Goal: Task Accomplishment & Management: Manage account settings

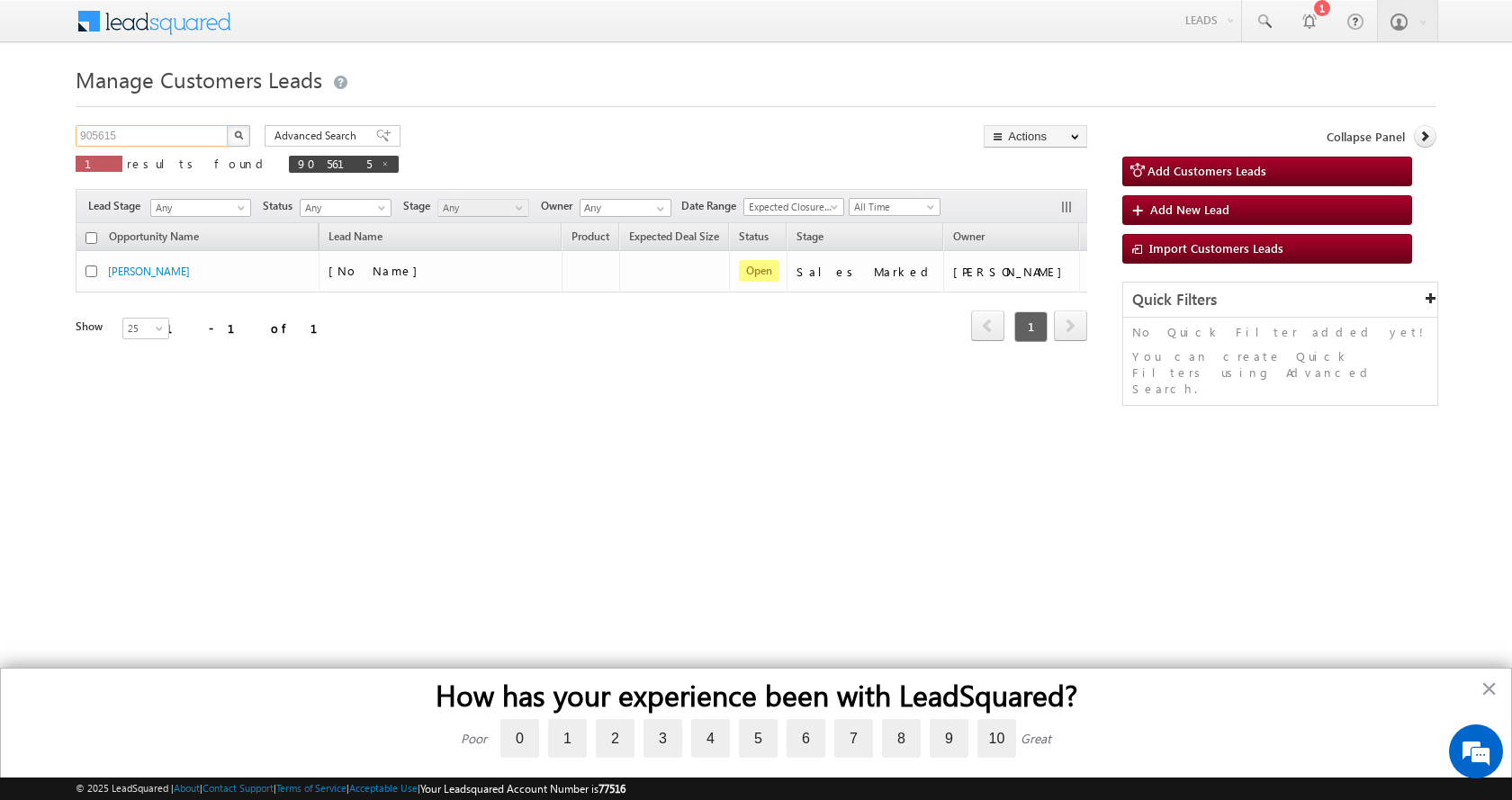
click at [99, 138] on input "905615" at bounding box center [152, 135] width 154 height 21
paste input "15316"
type input "915316"
click at [227, 125] on button "button" at bounding box center [238, 135] width 23 height 21
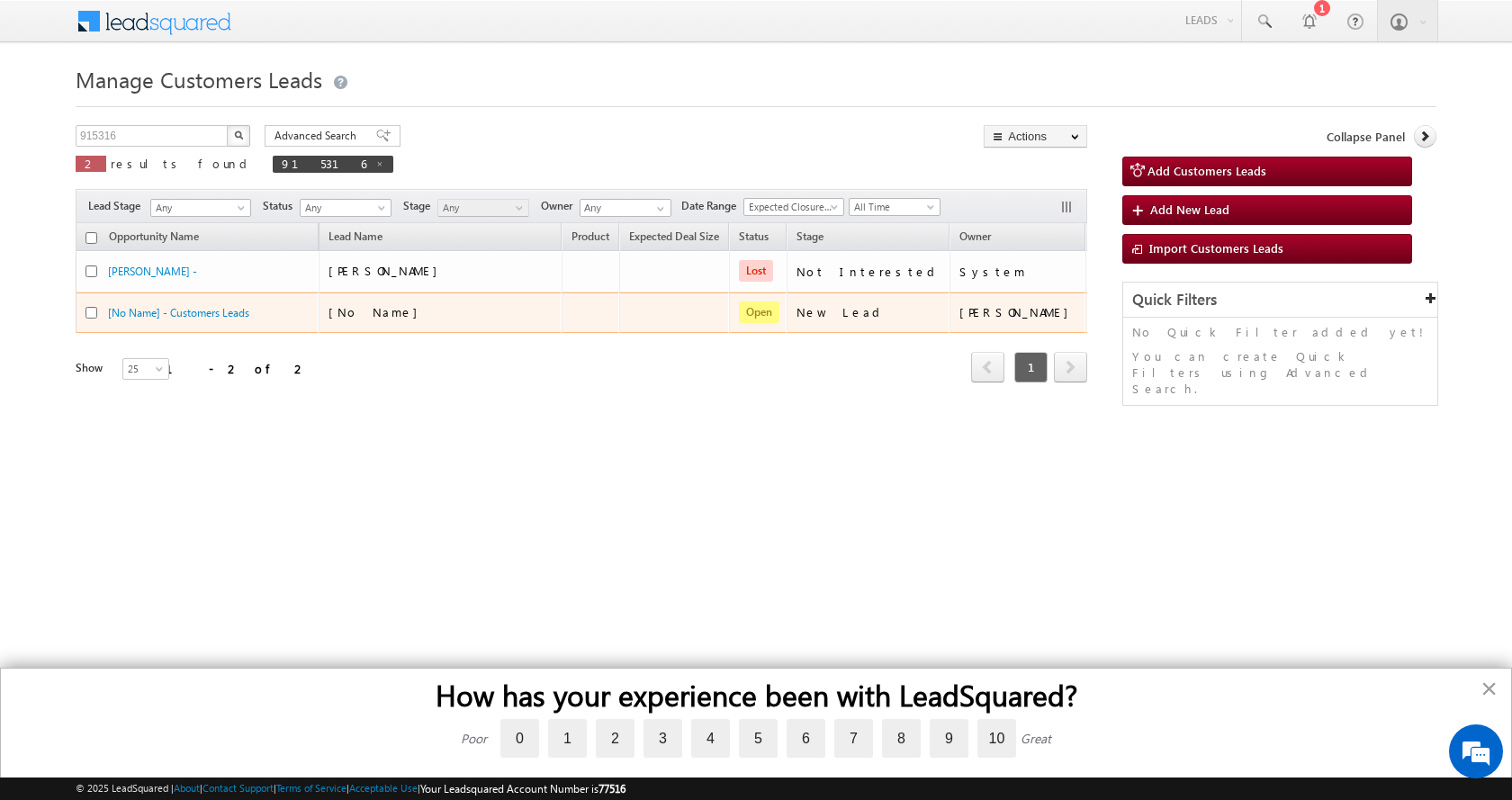
click at [186, 320] on div "[No Name] - Customers Leads" at bounding box center [198, 316] width 225 height 25
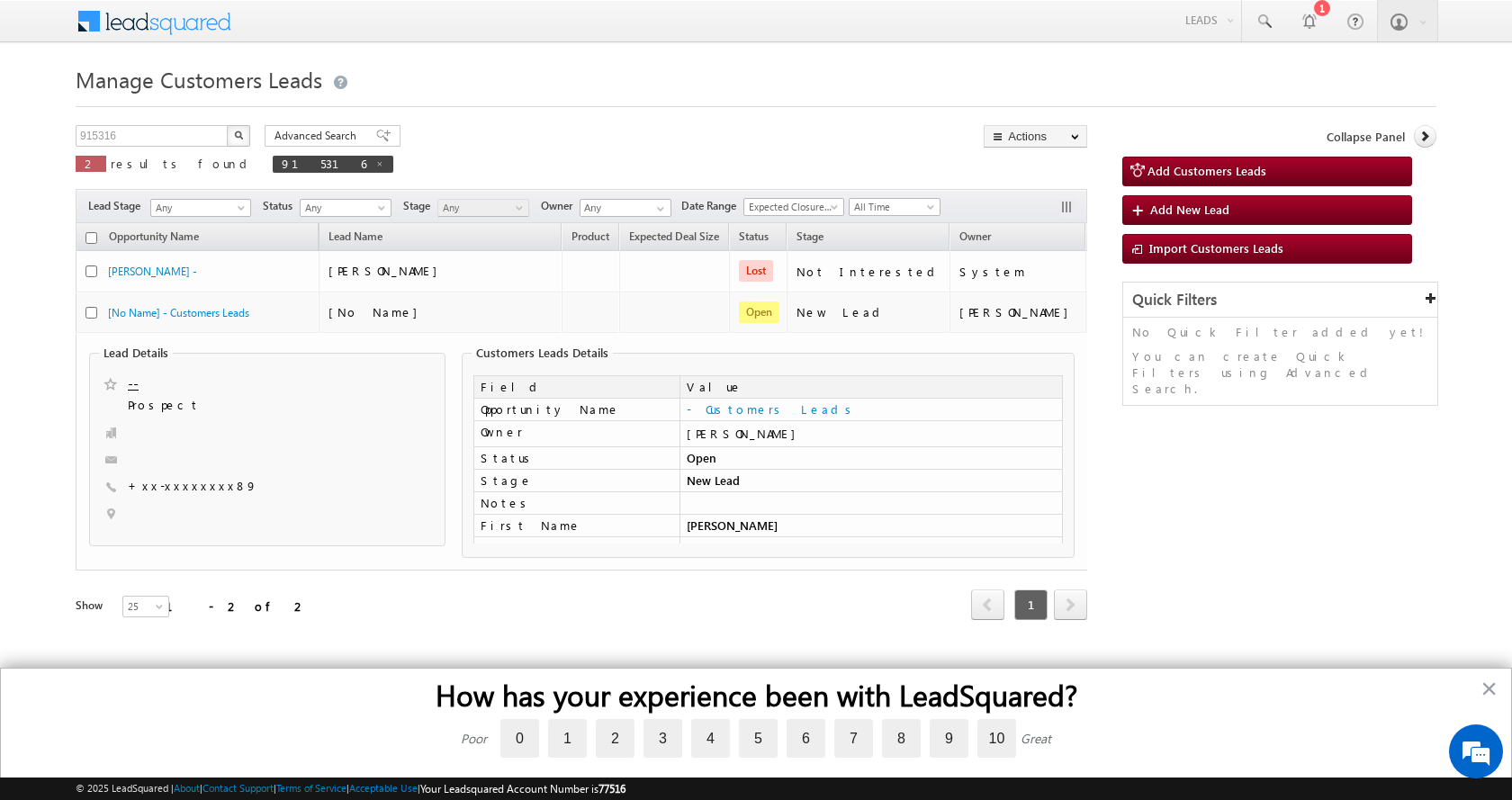
click at [617, 117] on div "Manage Customers Leads 915316 X 2 results found 915316 Advanced Search Advanced…" at bounding box center [756, 365] width 1361 height 609
click at [135, 133] on input "915316" at bounding box center [152, 135] width 154 height 21
click at [227, 125] on button "button" at bounding box center [238, 135] width 23 height 21
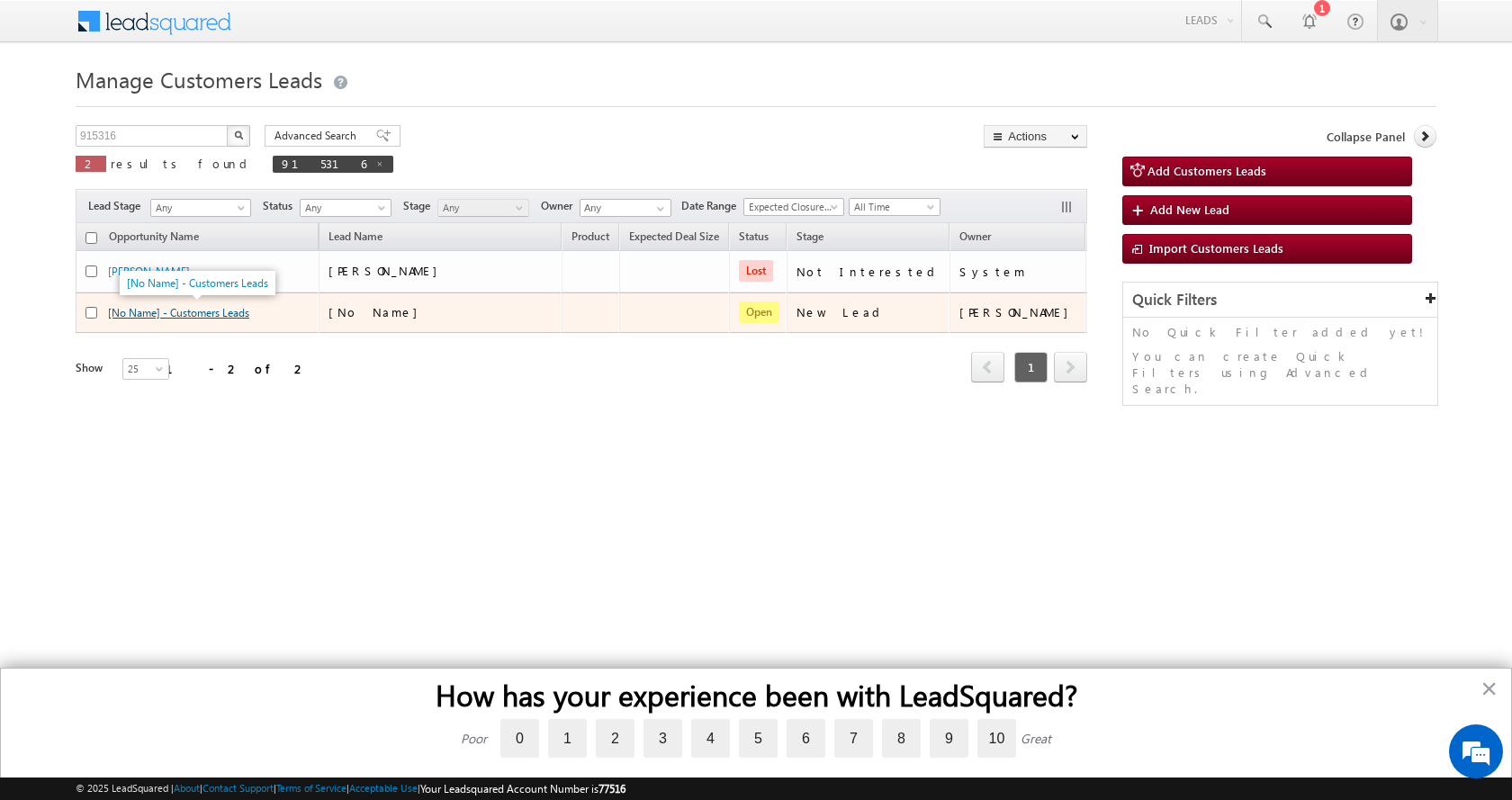
click at [213, 316] on link "[No Name] - Customers Leads" at bounding box center [178, 313] width 141 height 13
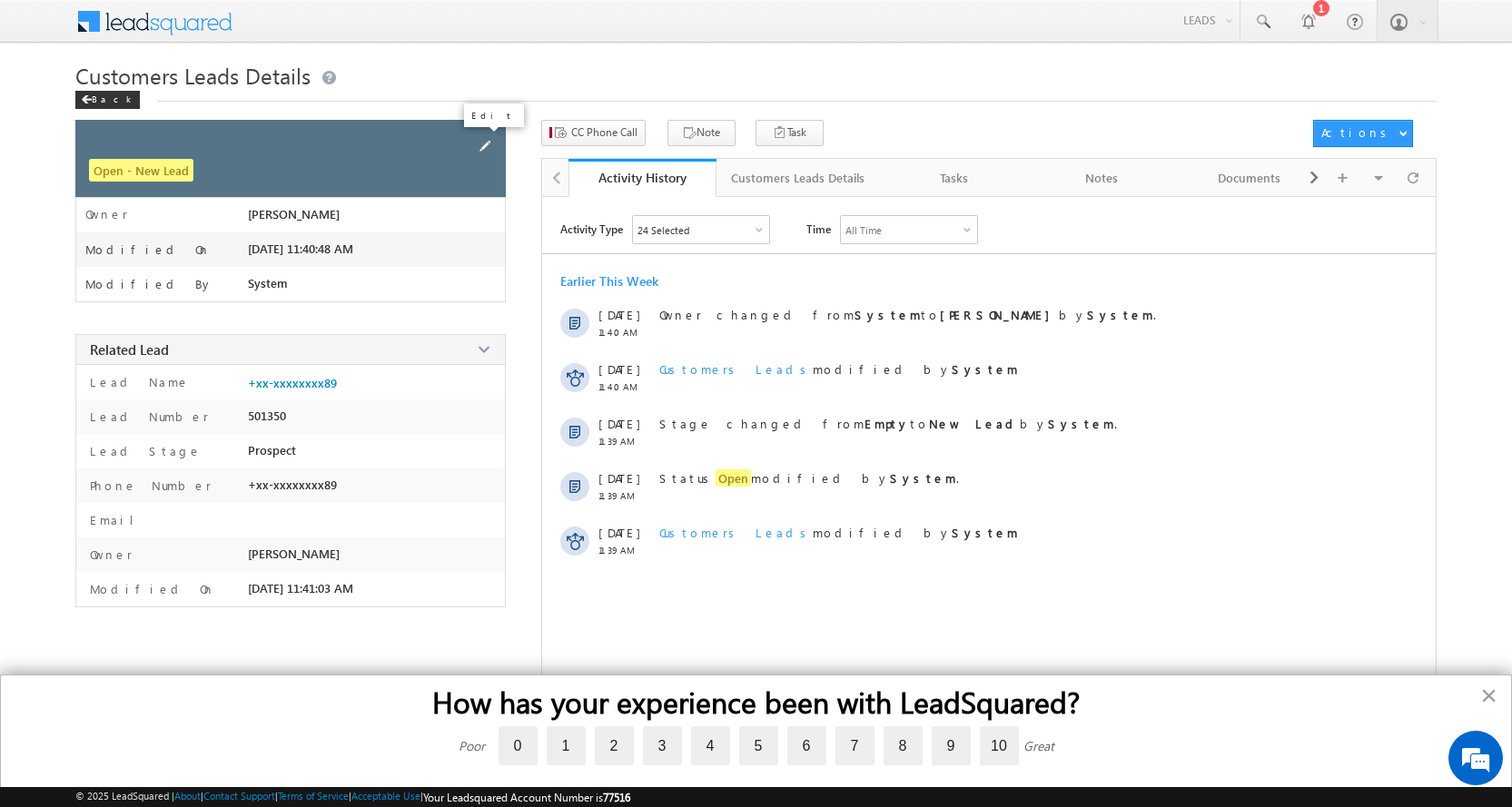
click at [485, 147] on span at bounding box center [484, 146] width 20 height 20
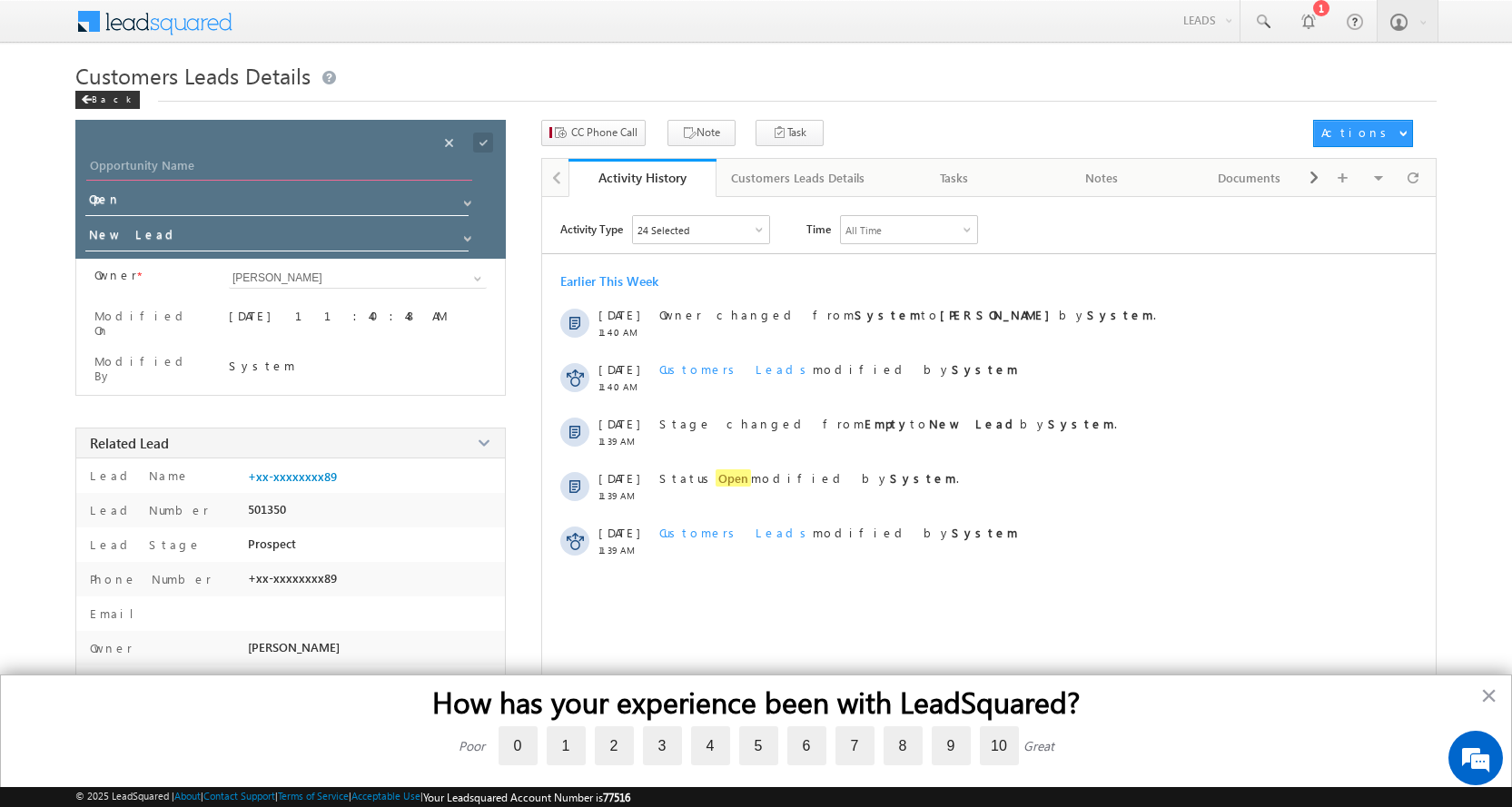
click at [167, 158] on input "Opportunity Name" at bounding box center [280, 168] width 386 height 25
paste input "[PERSON_NAME]"
type input "[PERSON_NAME]"
click at [467, 237] on span at bounding box center [467, 238] width 14 height 14
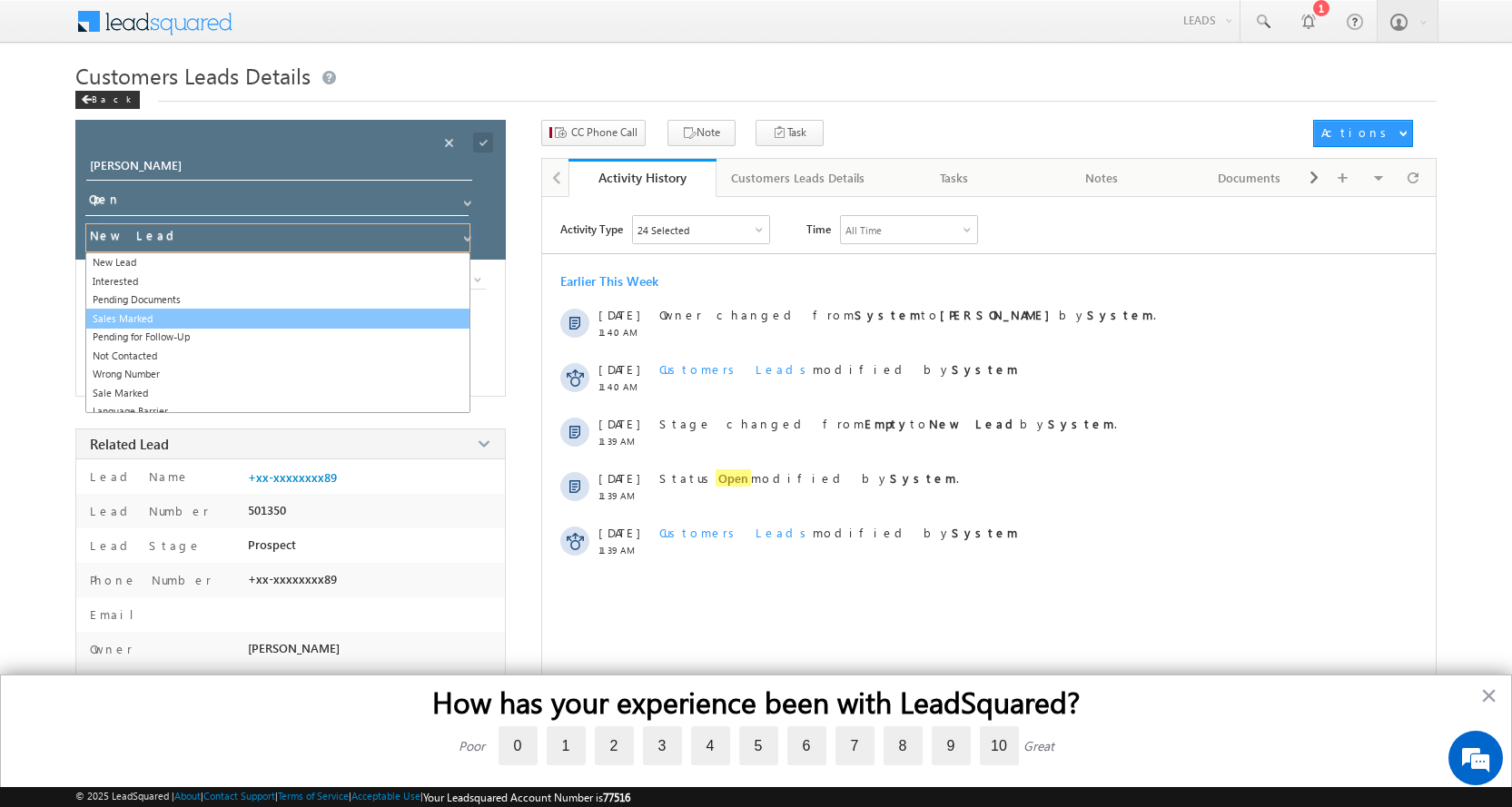
click at [171, 323] on link "Sales Marked" at bounding box center [278, 319] width 385 height 21
type input "Sales Marked"
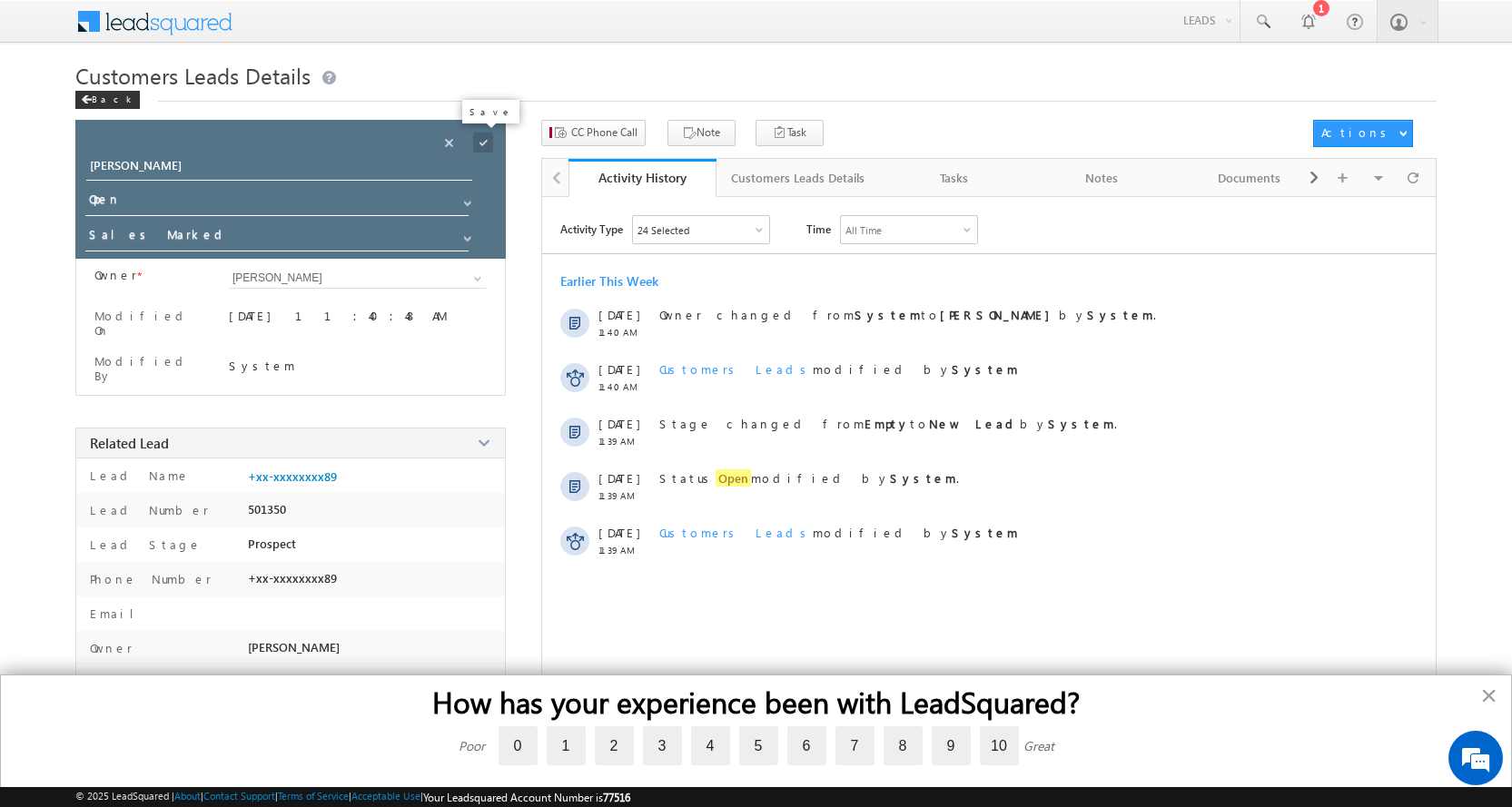
click at [480, 142] on span at bounding box center [482, 142] width 20 height 20
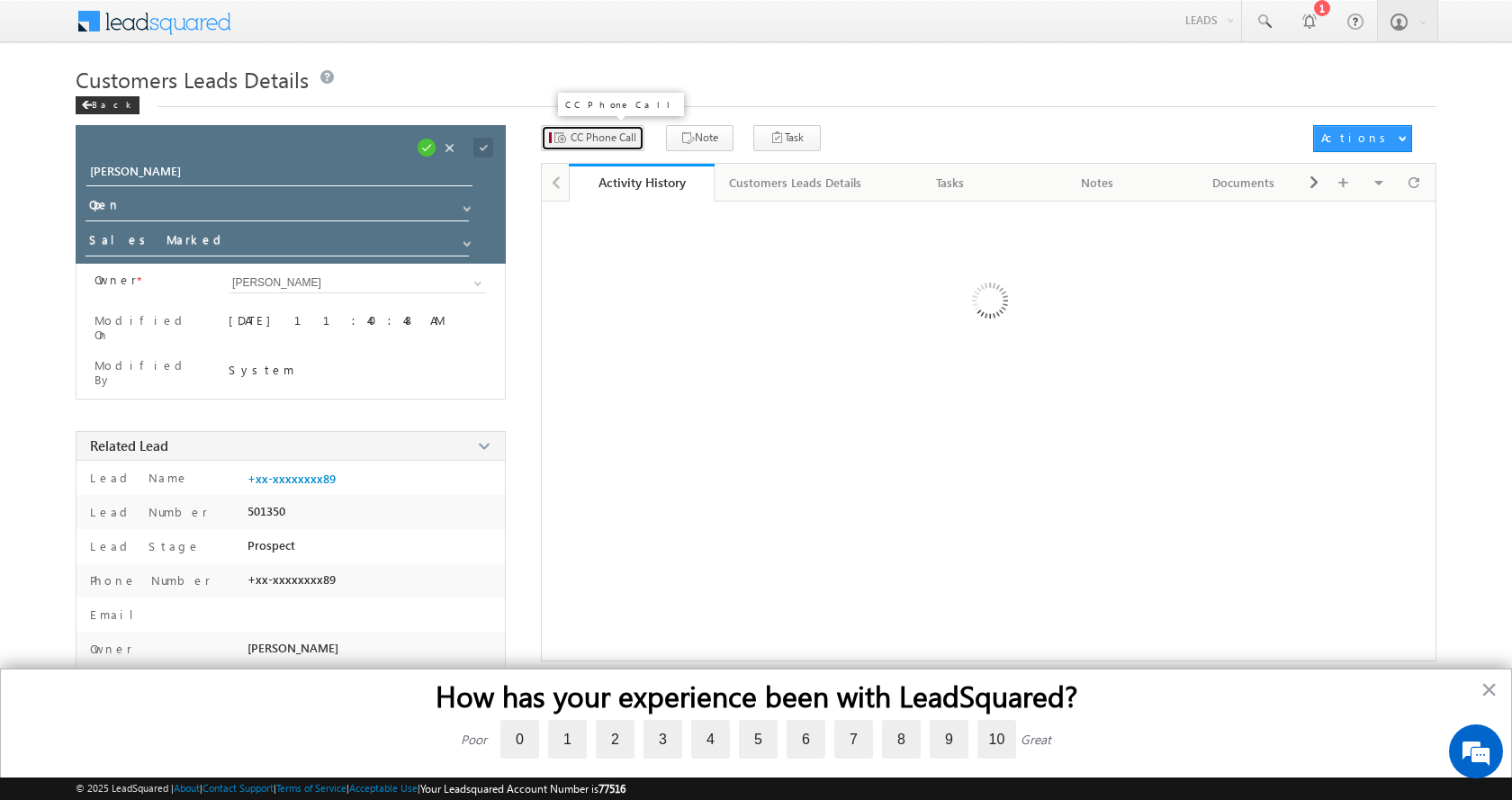
click at [593, 146] on button "CC Phone Call" at bounding box center [592, 138] width 104 height 26
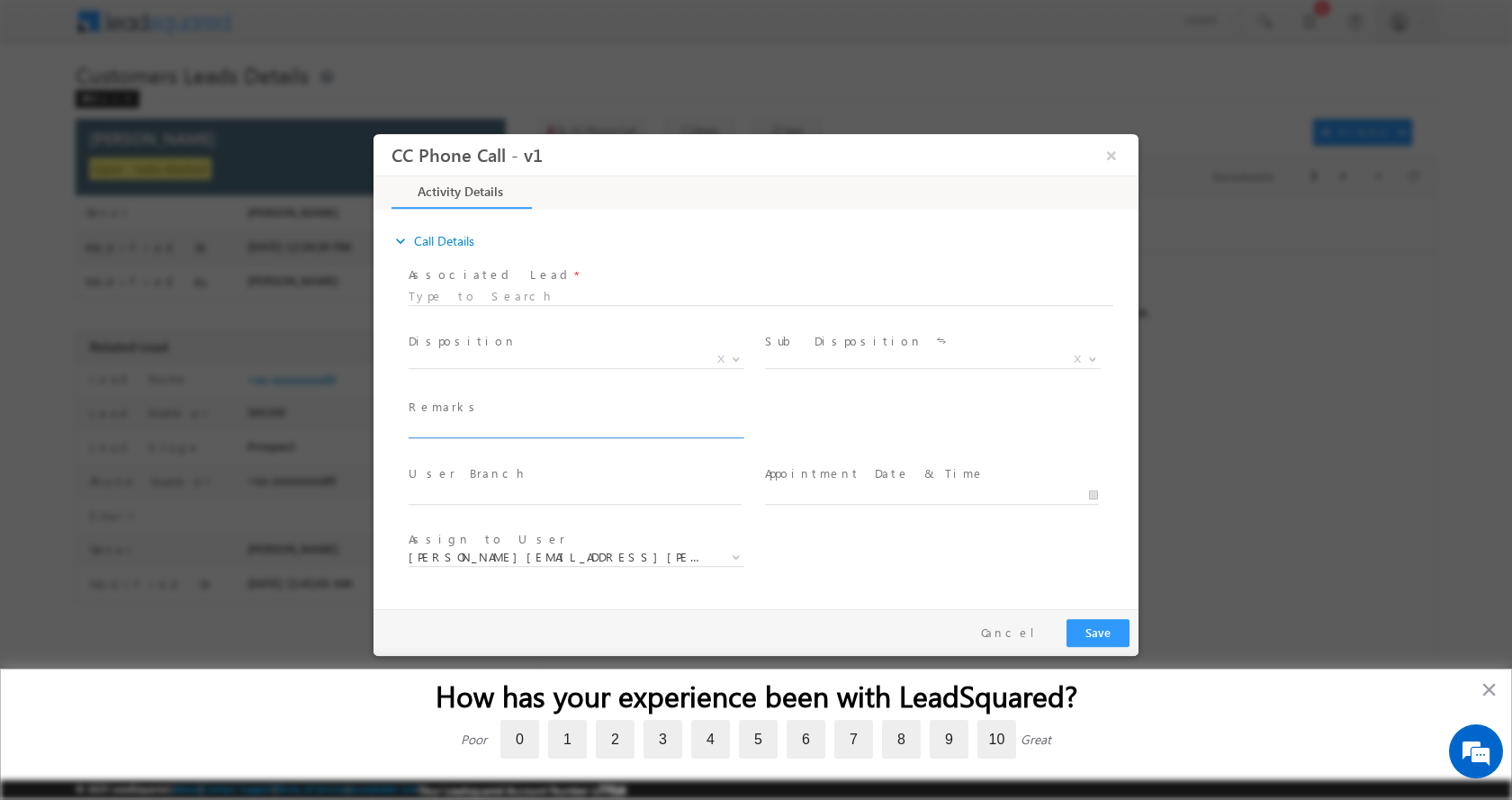
click at [514, 431] on input "text" at bounding box center [575, 428] width 333 height 18
type input "SACHIN PANDEY-8109231989-HOME PURCHASE-PV-20 L-LOAN-17-18 L-JOB-INCOME-59 K-EMI…"
click at [731, 352] on span at bounding box center [734, 358] width 18 height 23
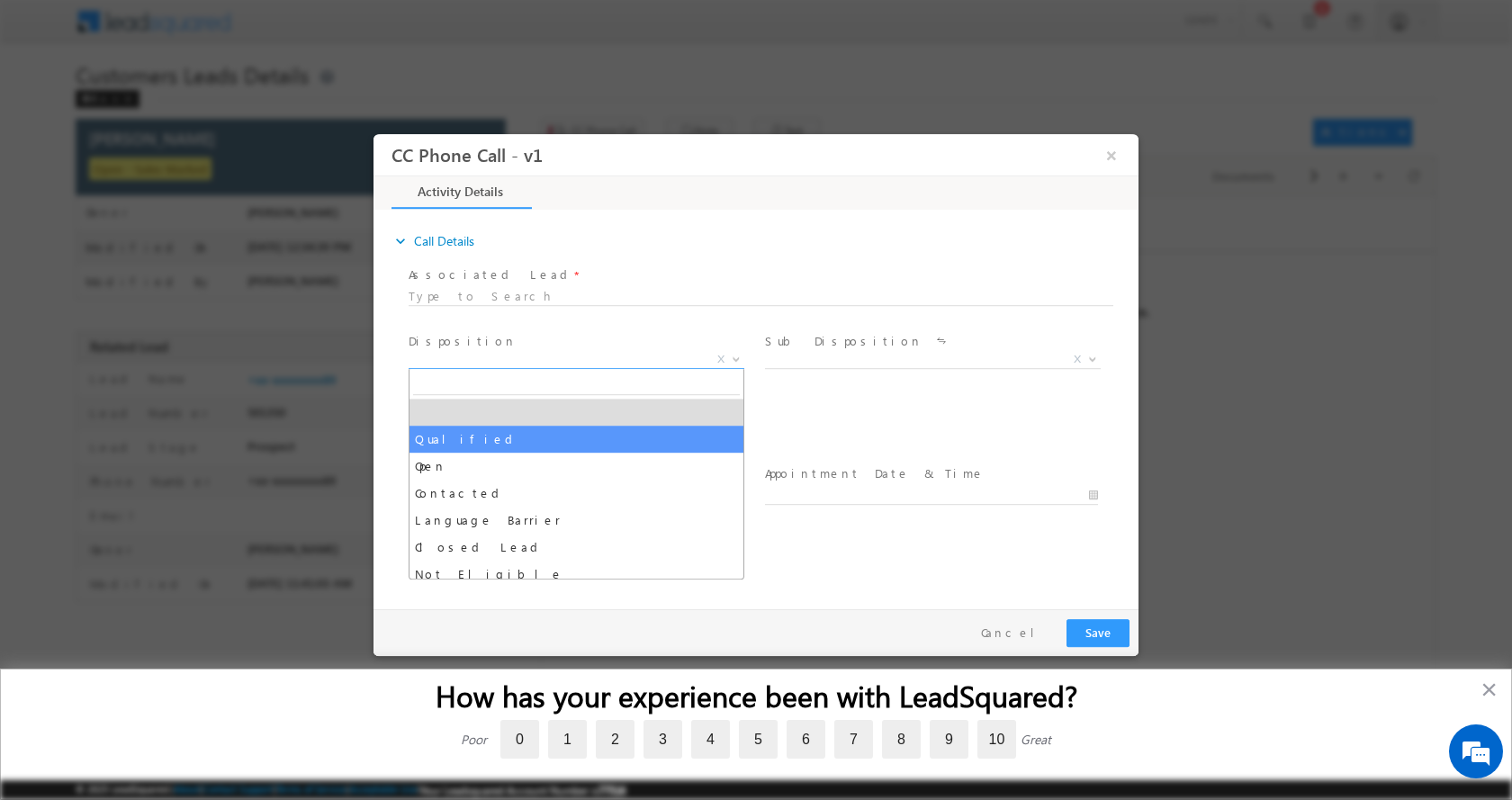
select select "Qualified"
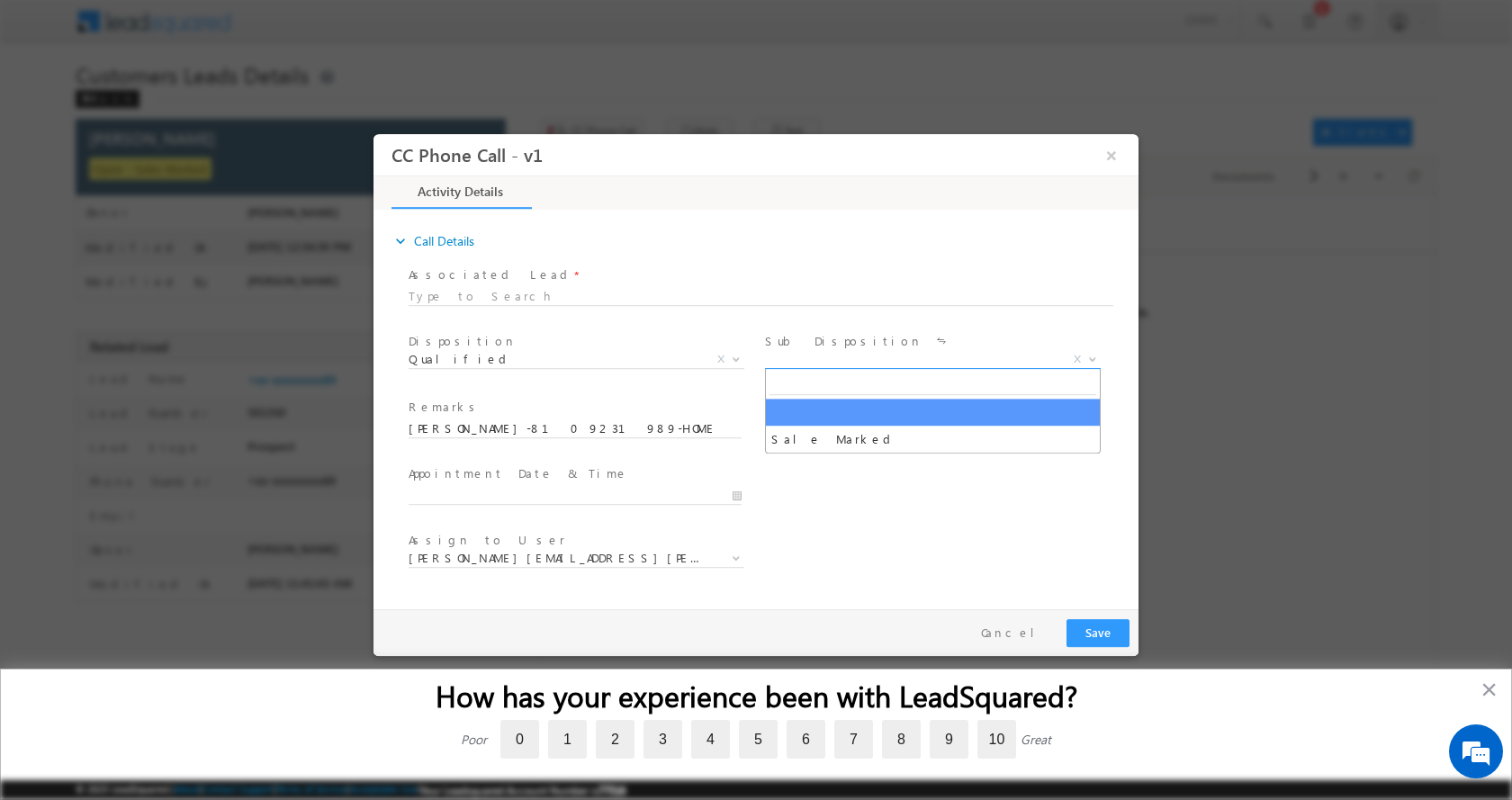
click at [1090, 359] on span at bounding box center [1090, 358] width 18 height 23
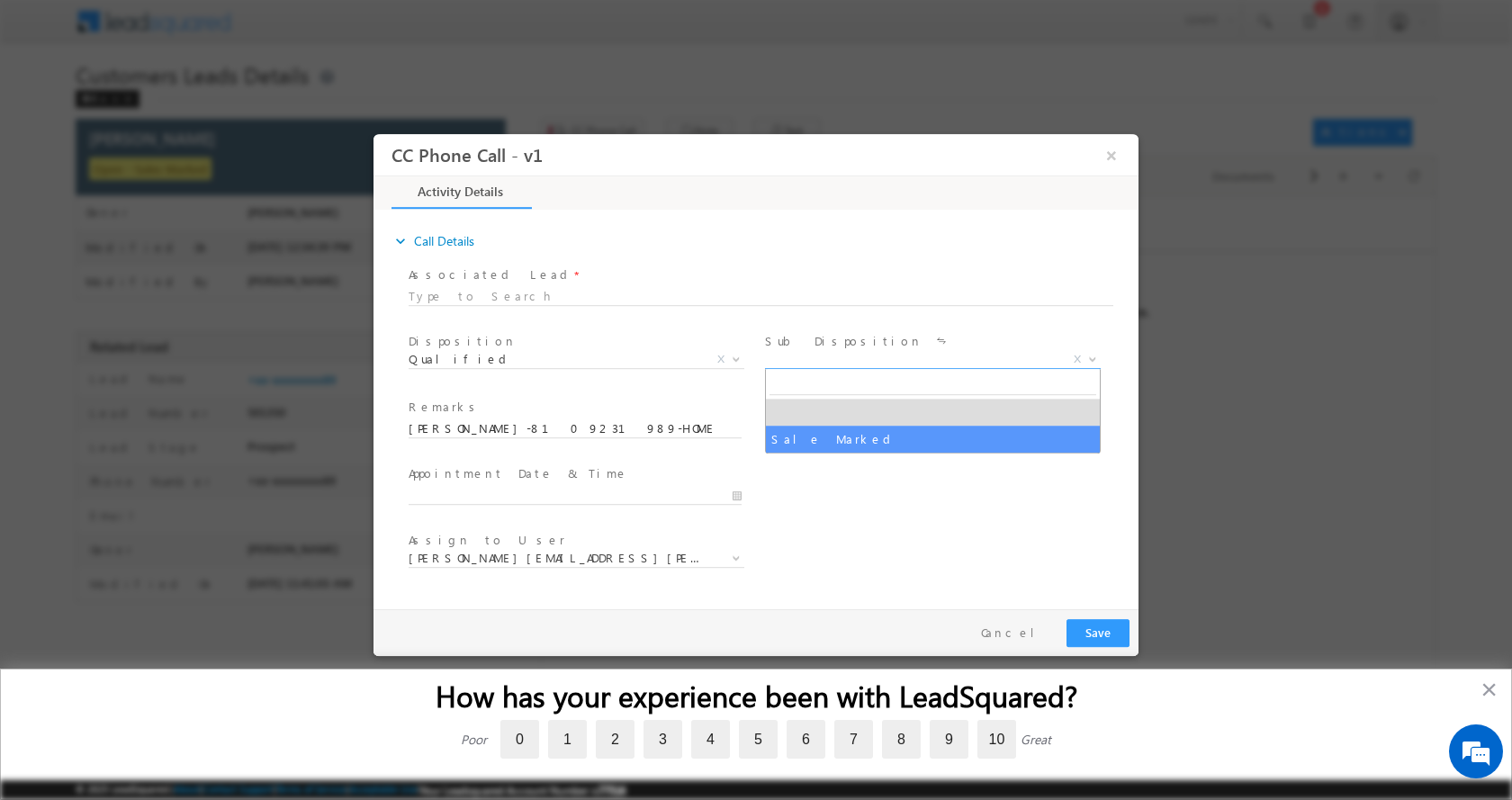
select select "Sale Marked"
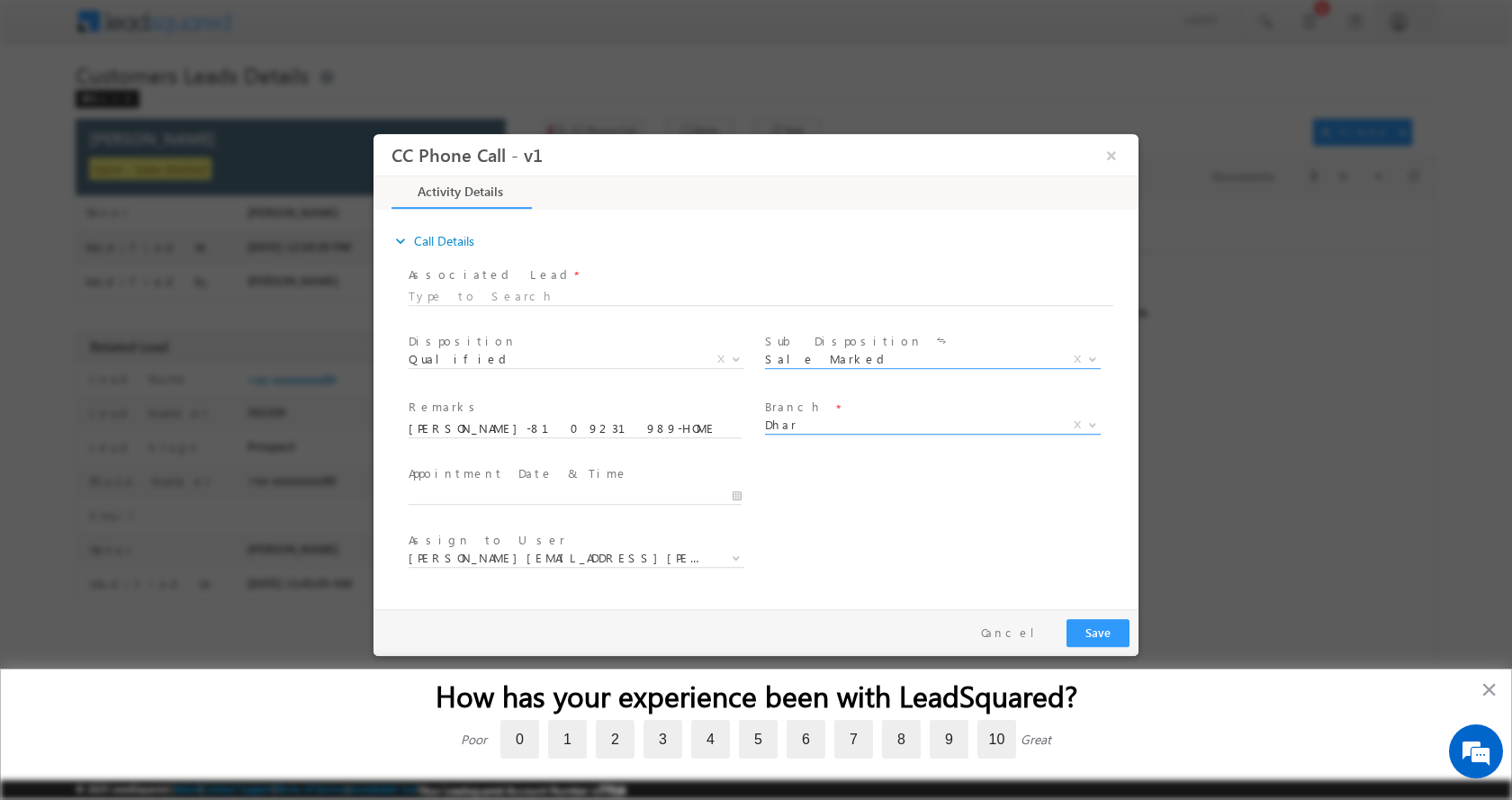
click at [1089, 426] on b at bounding box center [1093, 423] width 11 height 7
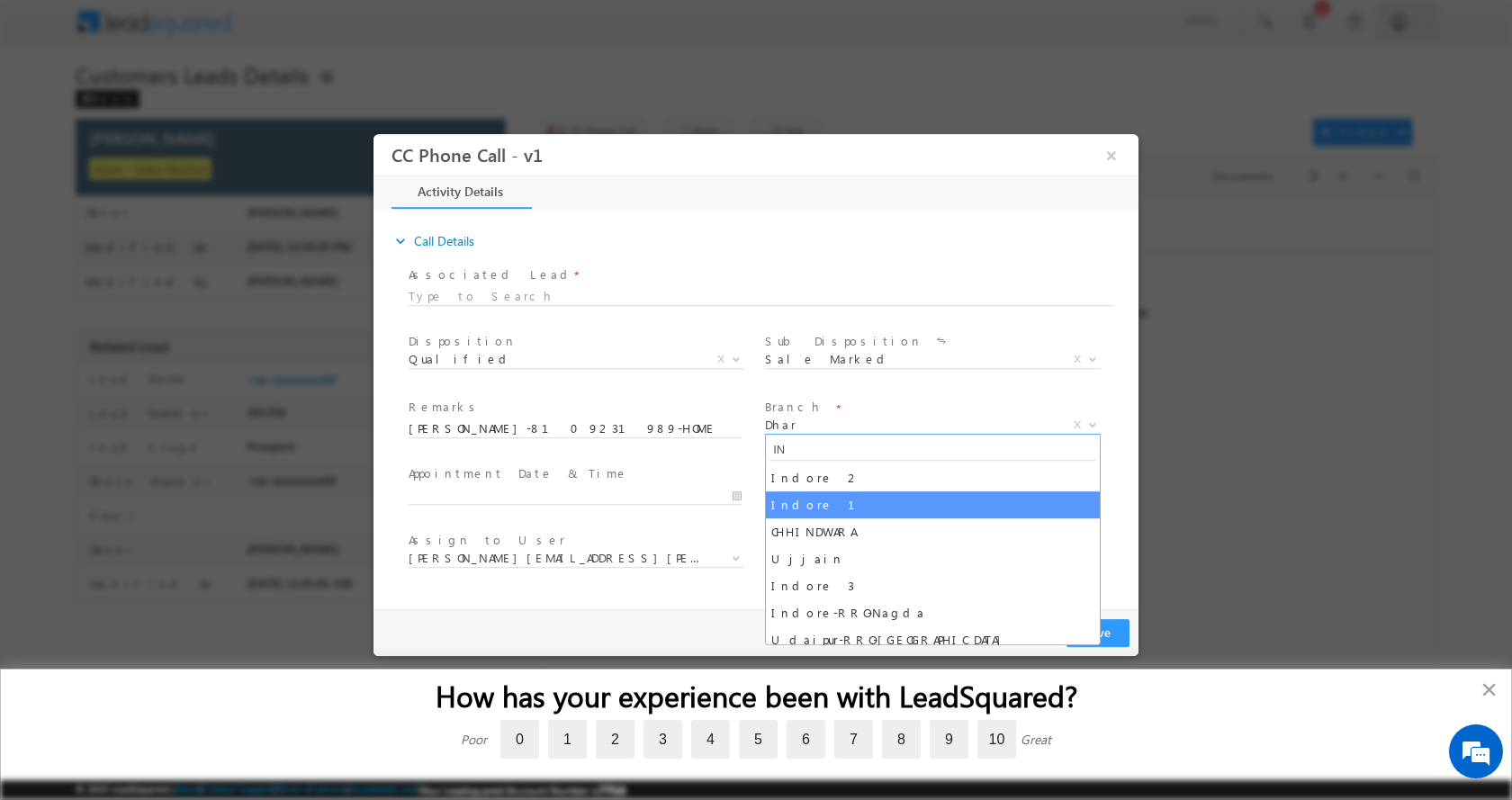
type input "IN"
select select "Indore 1"
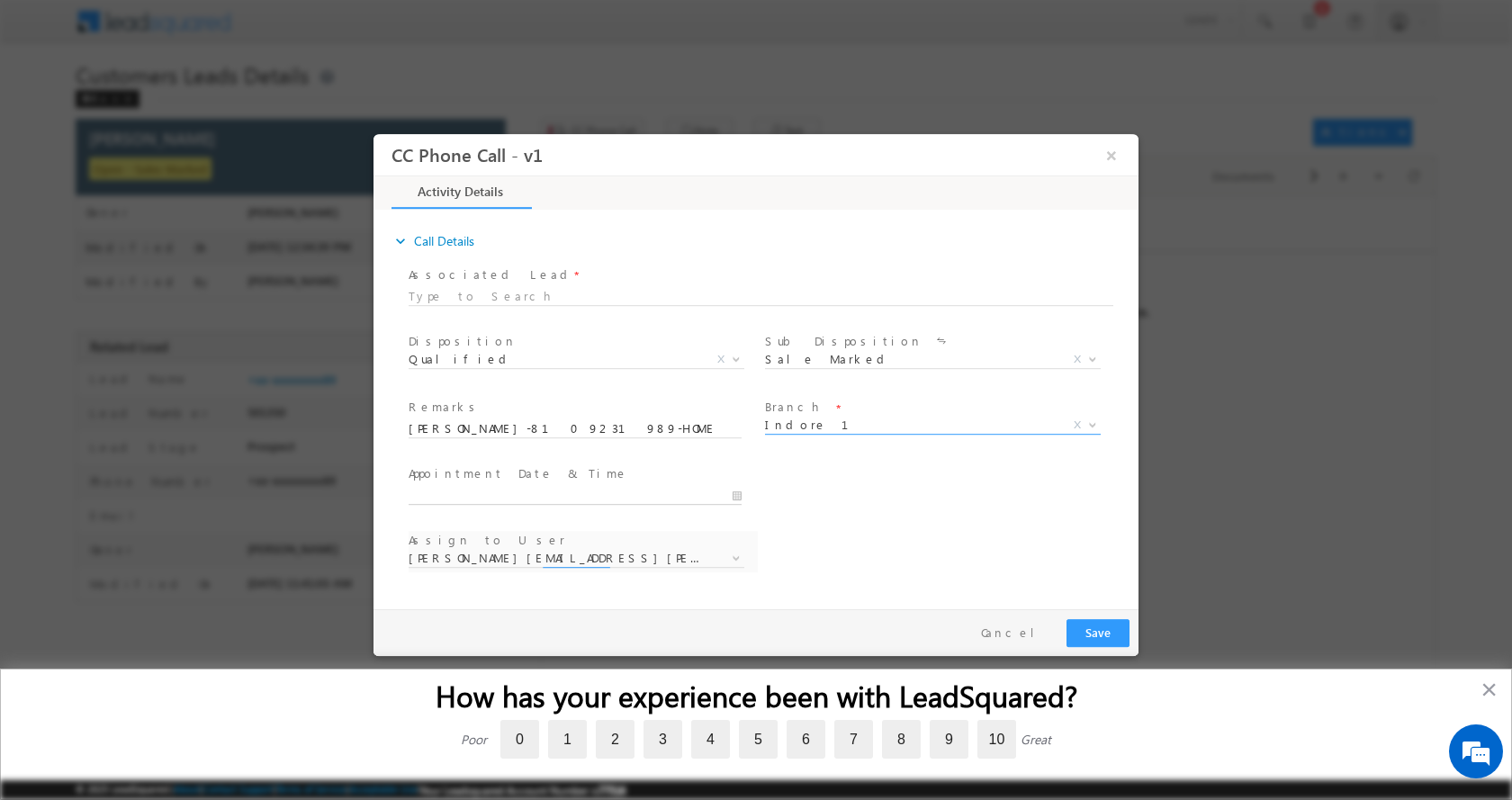
type input "09/24/2025 12:30 PM"
click at [741, 495] on input "09/24/2025 12:30 PM" at bounding box center [575, 494] width 333 height 18
select select "aakash.mewada@sgrlimited.in"
type input "07"
type input "09/24/2025 7:30 PM"
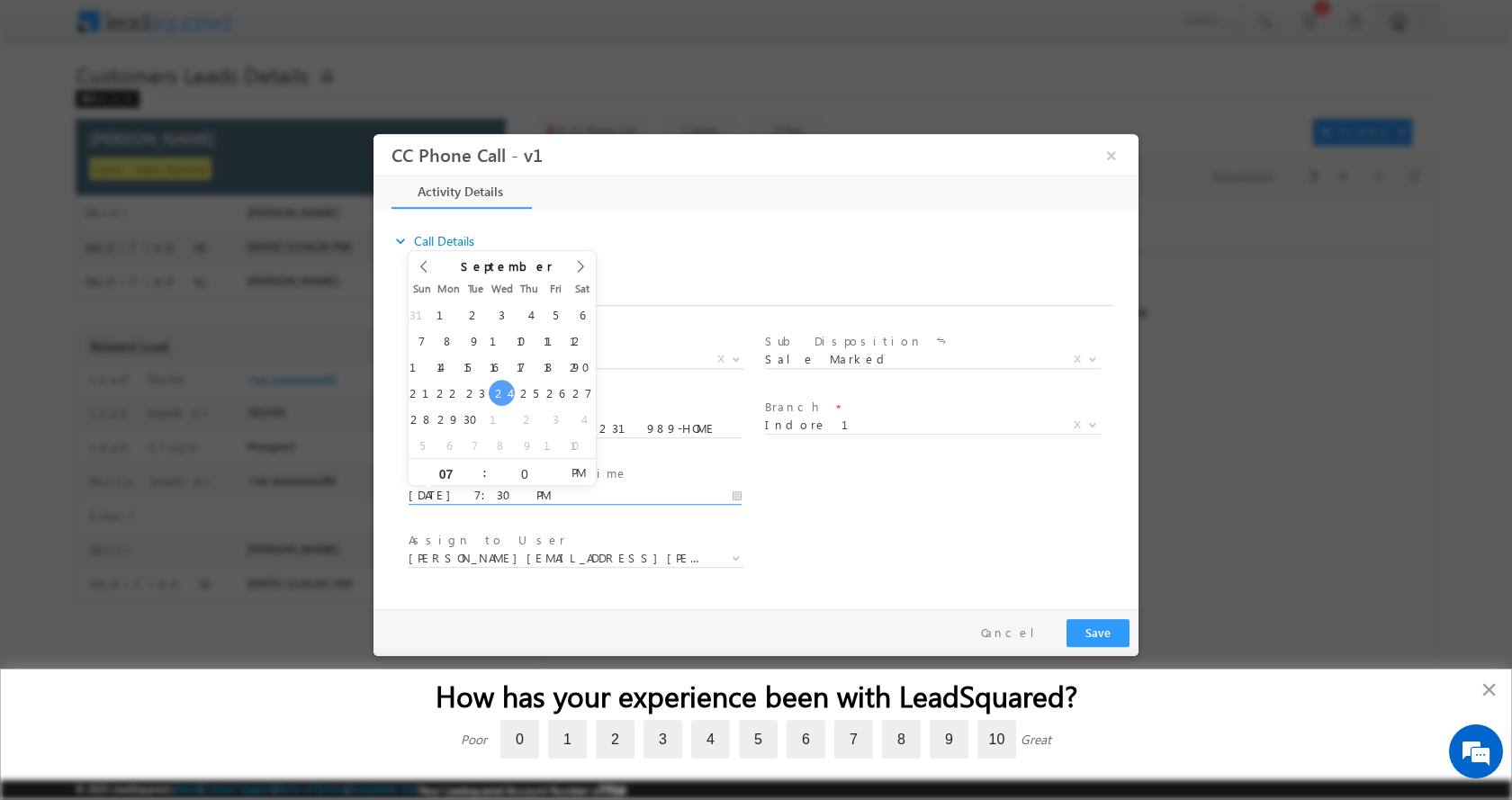
type input "00"
type input "09/24/2025 7:00 PM"
click at [1093, 629] on button "Save" at bounding box center [1097, 632] width 63 height 28
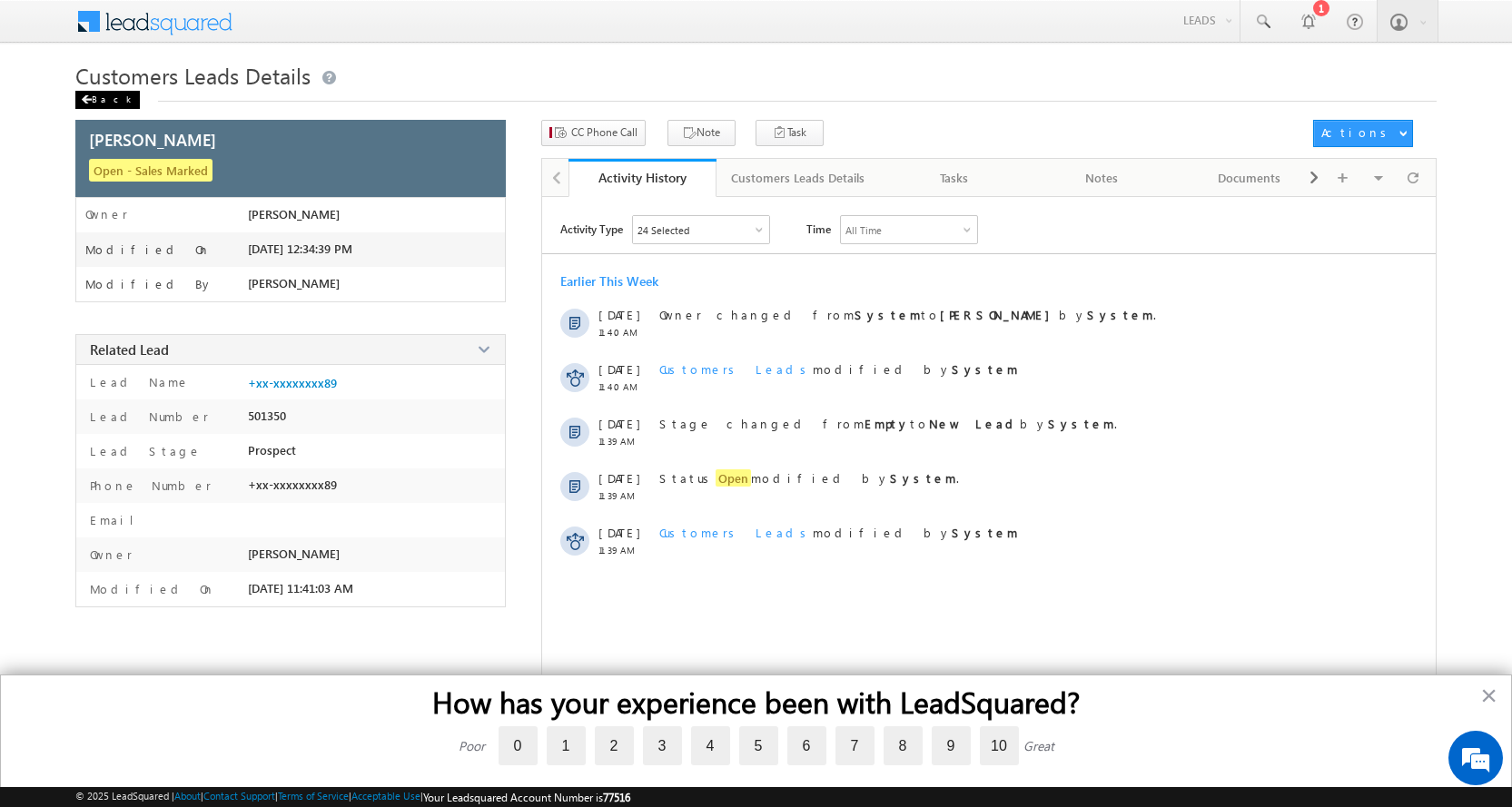
click at [98, 93] on div "Back" at bounding box center [107, 99] width 64 height 18
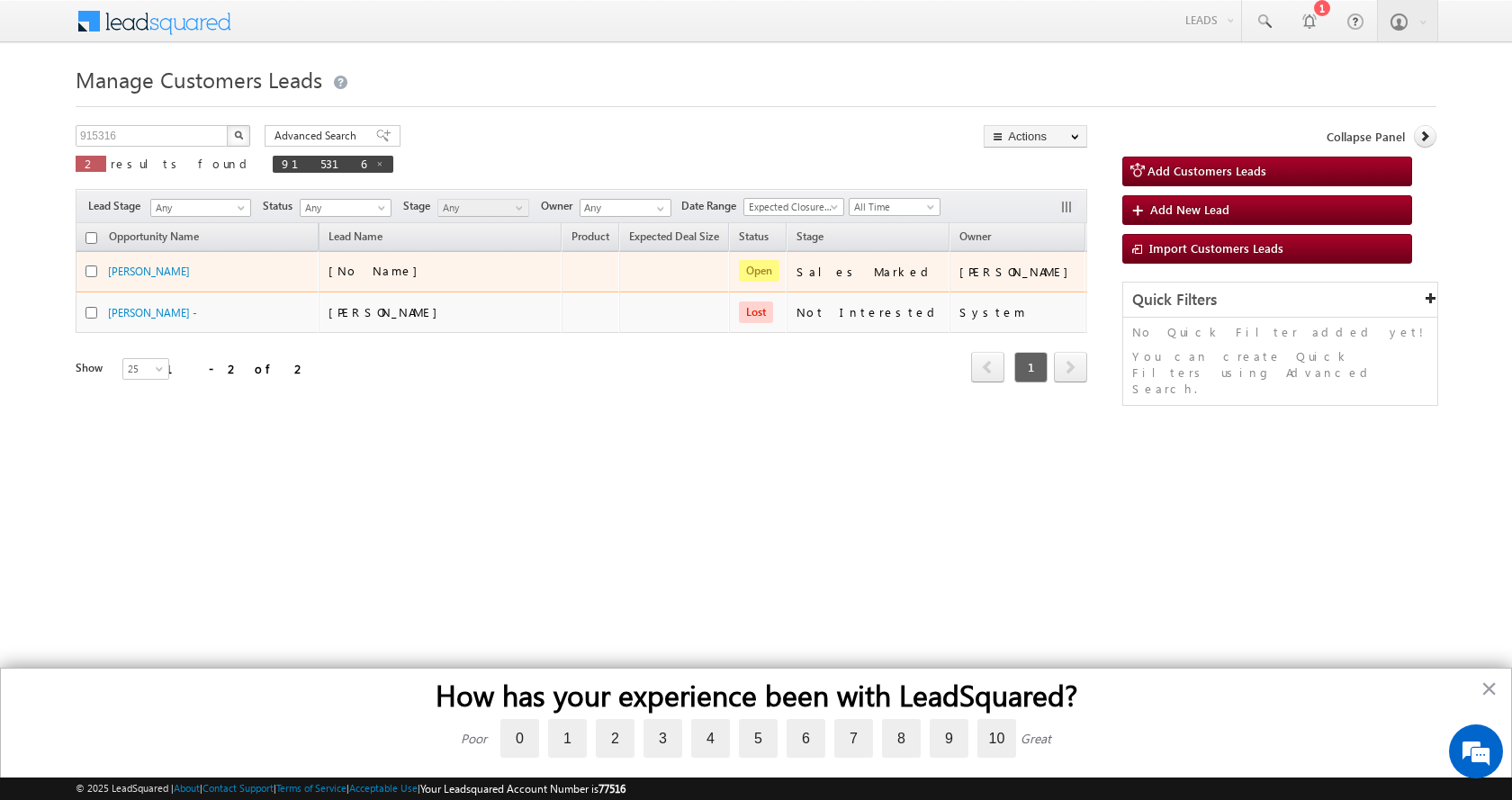
click at [1095, 266] on div at bounding box center [1109, 272] width 29 height 23
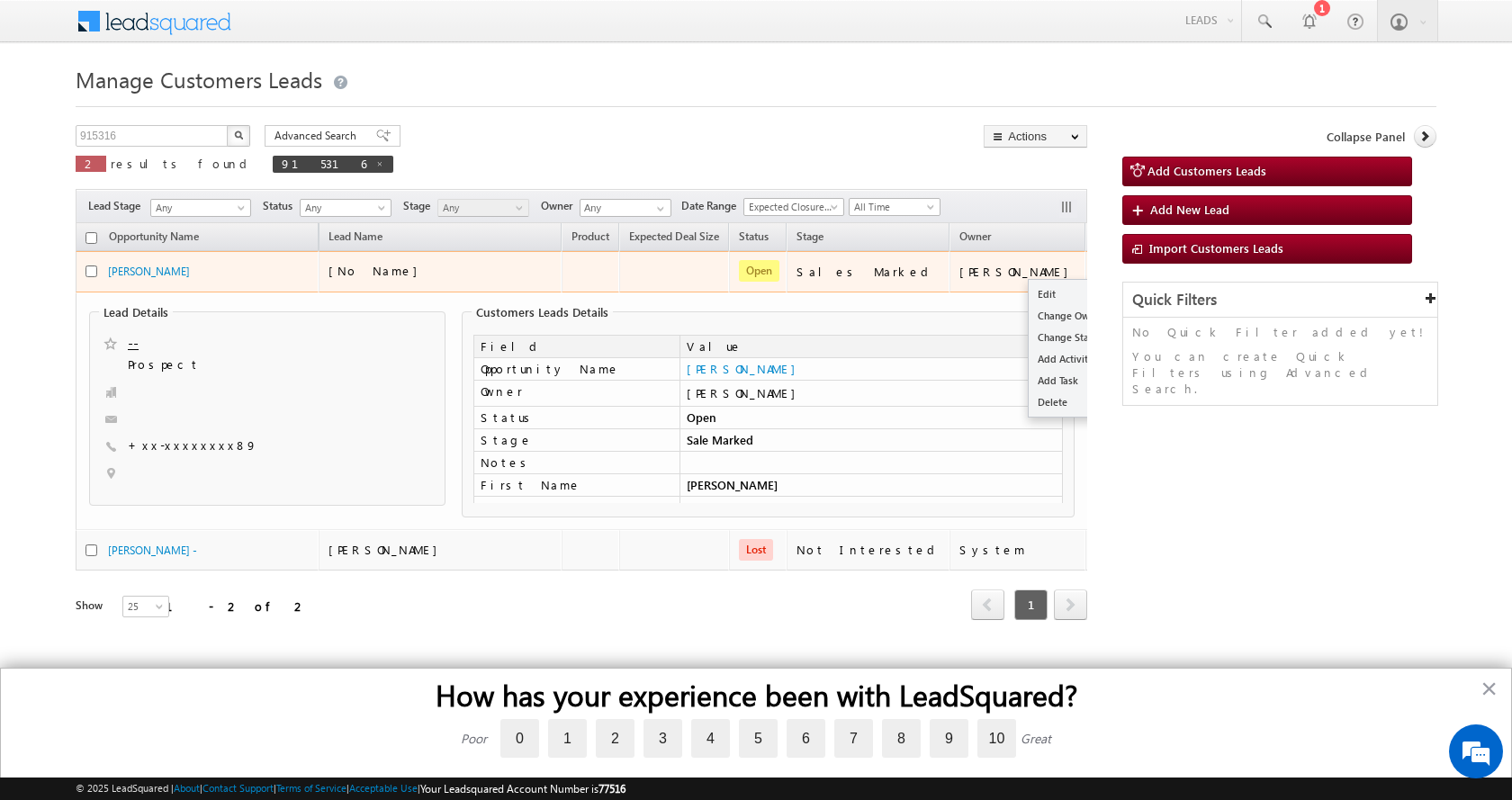
click at [1101, 269] on button "button" at bounding box center [1109, 270] width 18 height 18
click at [1030, 294] on link "Edit" at bounding box center [1074, 294] width 90 height 21
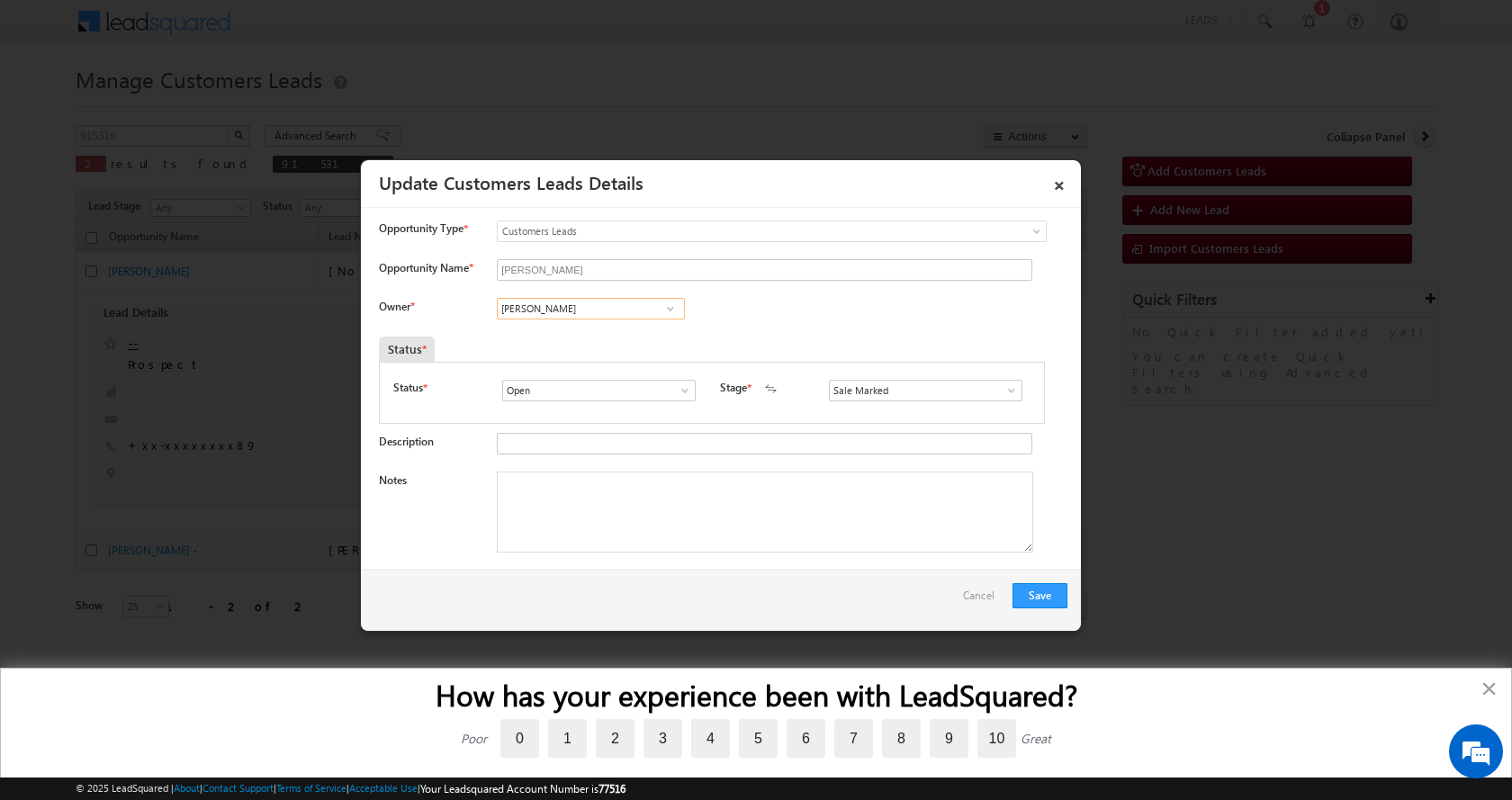
click at [542, 310] on input "Aakash Mewada" at bounding box center [590, 308] width 188 height 21
paste input "Banveer Singh"
click at [585, 342] on span "banveer.singh@sgrlimited.in" at bounding box center [585, 343] width 162 height 13
type input "Banveer Singh"
click at [562, 535] on textarea "Notes" at bounding box center [765, 512] width 536 height 81
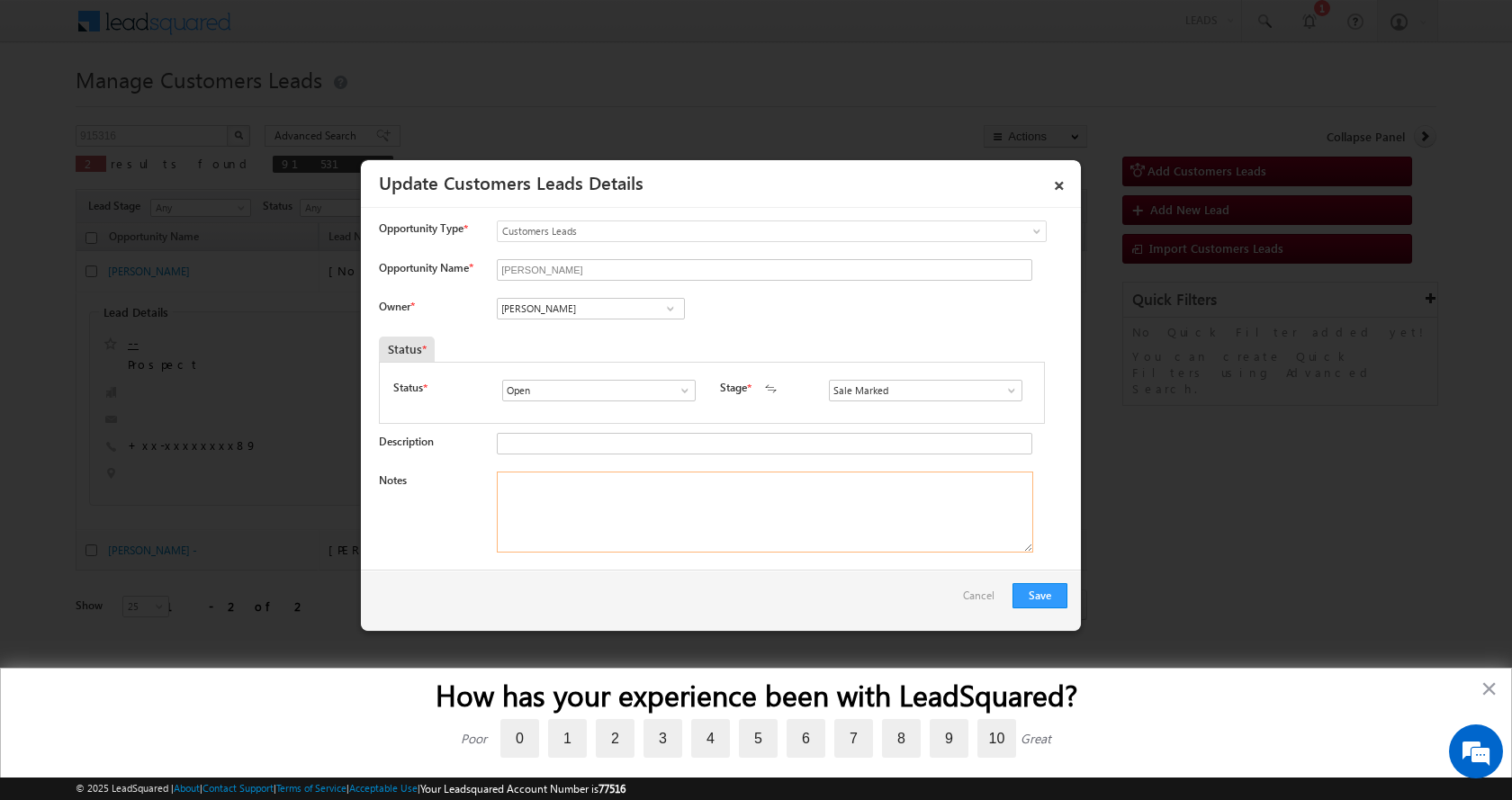
paste textarea "SACHIN PANDEY-8109231989-HOME PURCHASE-PV-20 L-LOAN-17-18 L-JOB-INCOME-59 K-EMI…"
type textarea "SACHIN PANDEY-8109231989-HOME PURCHASE-PV-20 L-LOAN-17-18 L-JOB-INCOME-59 K-EMI…"
click at [1039, 594] on button "Save" at bounding box center [1039, 595] width 55 height 25
